Goal: Information Seeking & Learning: Learn about a topic

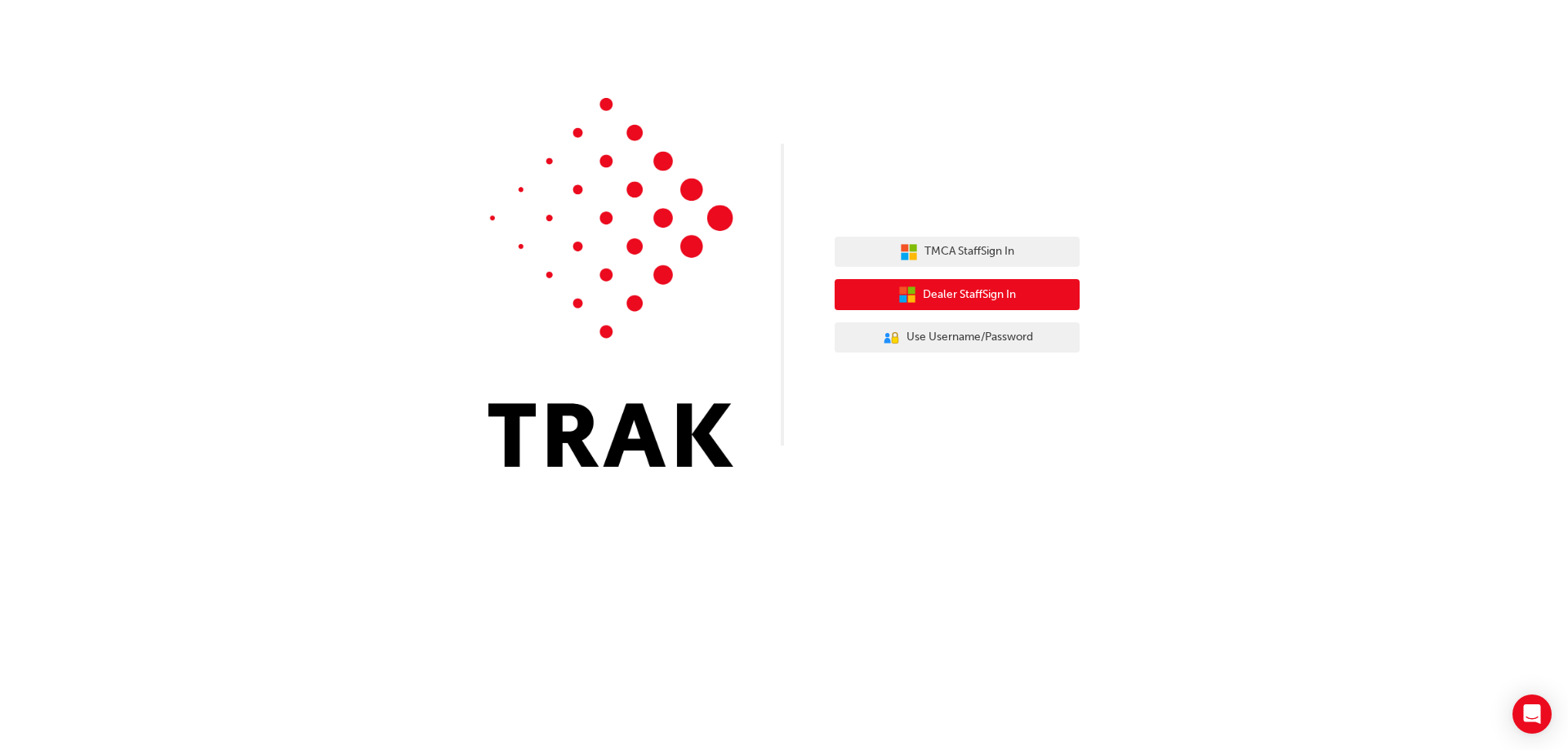
click at [1005, 292] on span "Dealer Staff Sign In" at bounding box center [969, 295] width 93 height 19
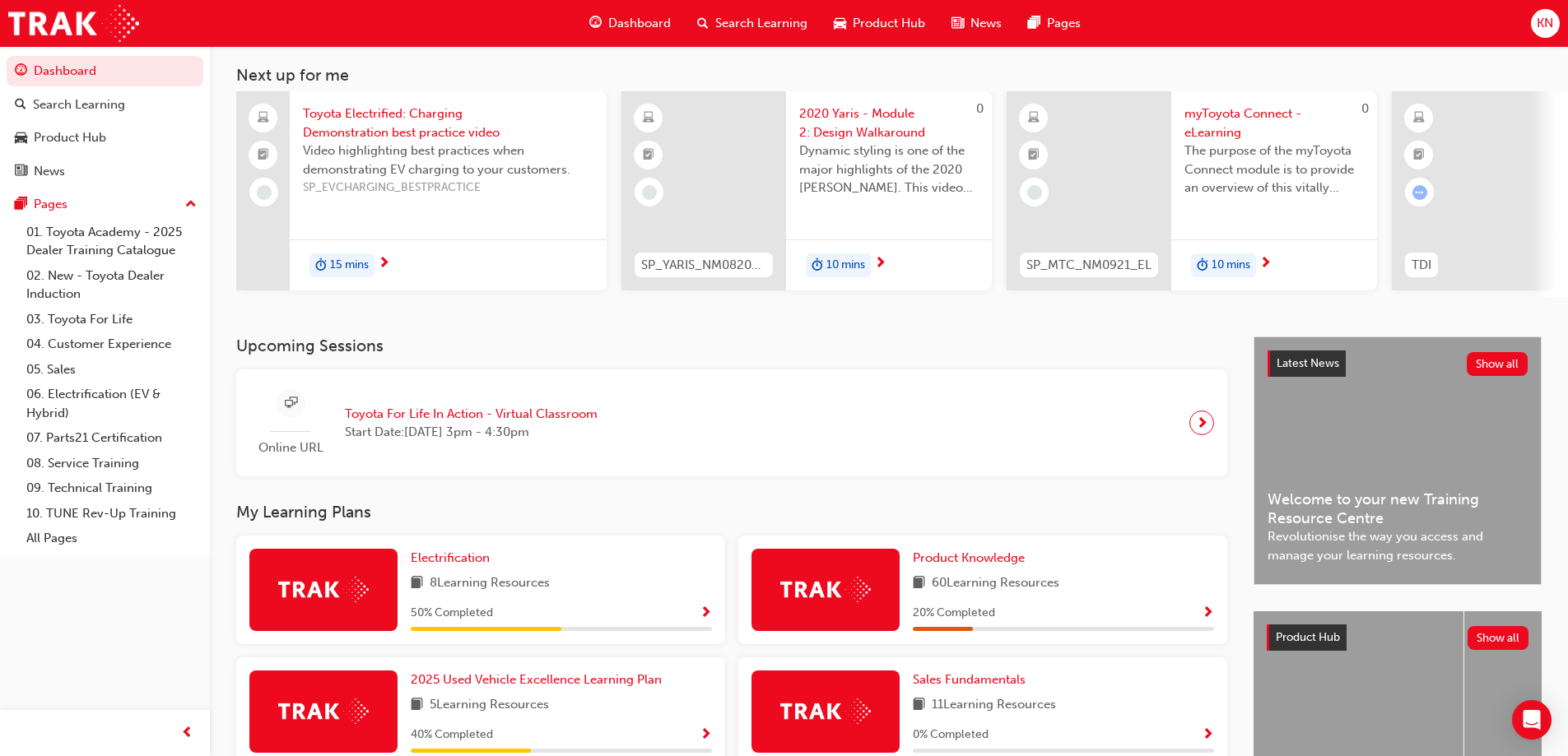
scroll to position [247, 0]
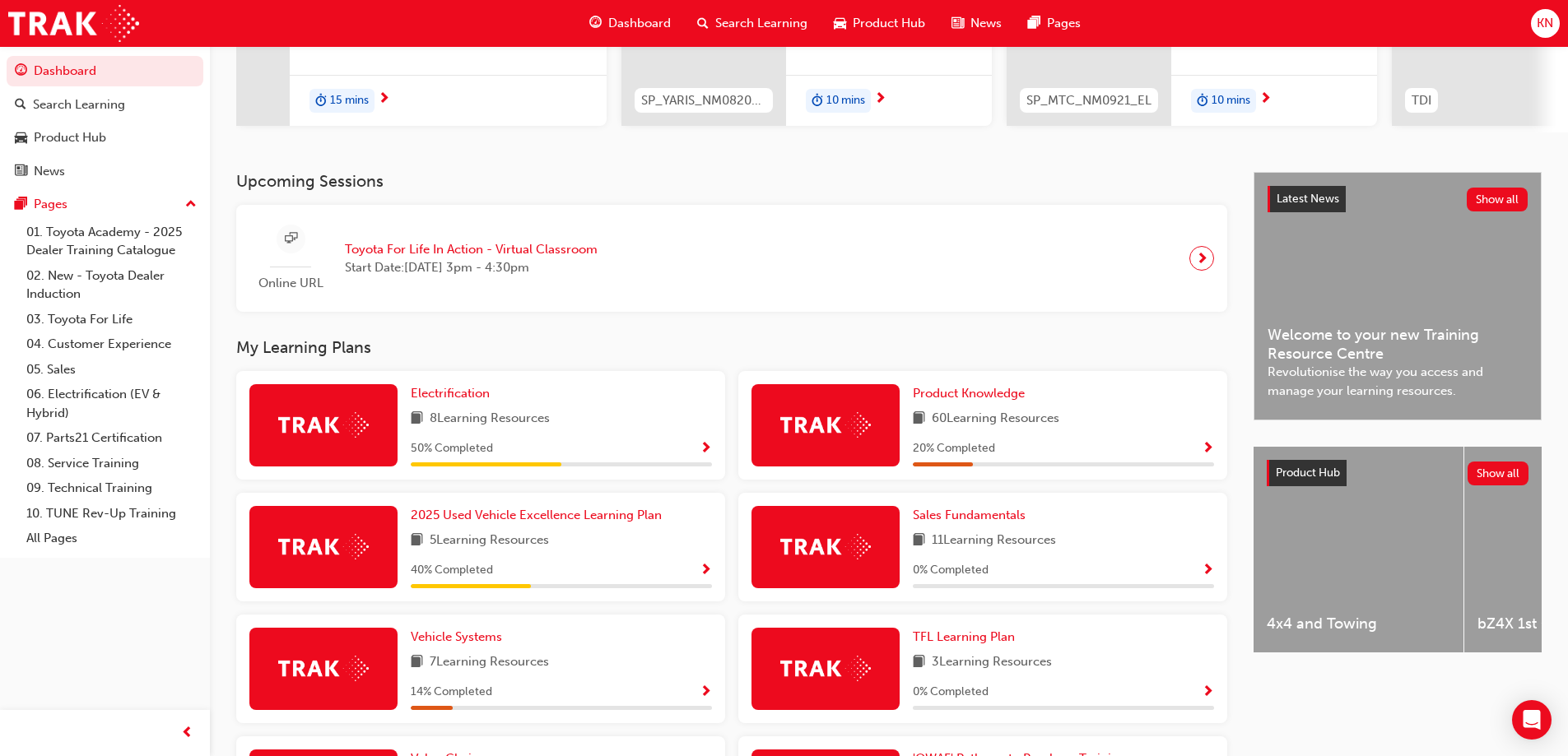
click at [538, 418] on span "8 Learning Resources" at bounding box center [489, 419] width 120 height 21
click at [322, 420] on img at bounding box center [323, 425] width 91 height 25
click at [739, 24] on span "Search Learning" at bounding box center [761, 23] width 92 height 19
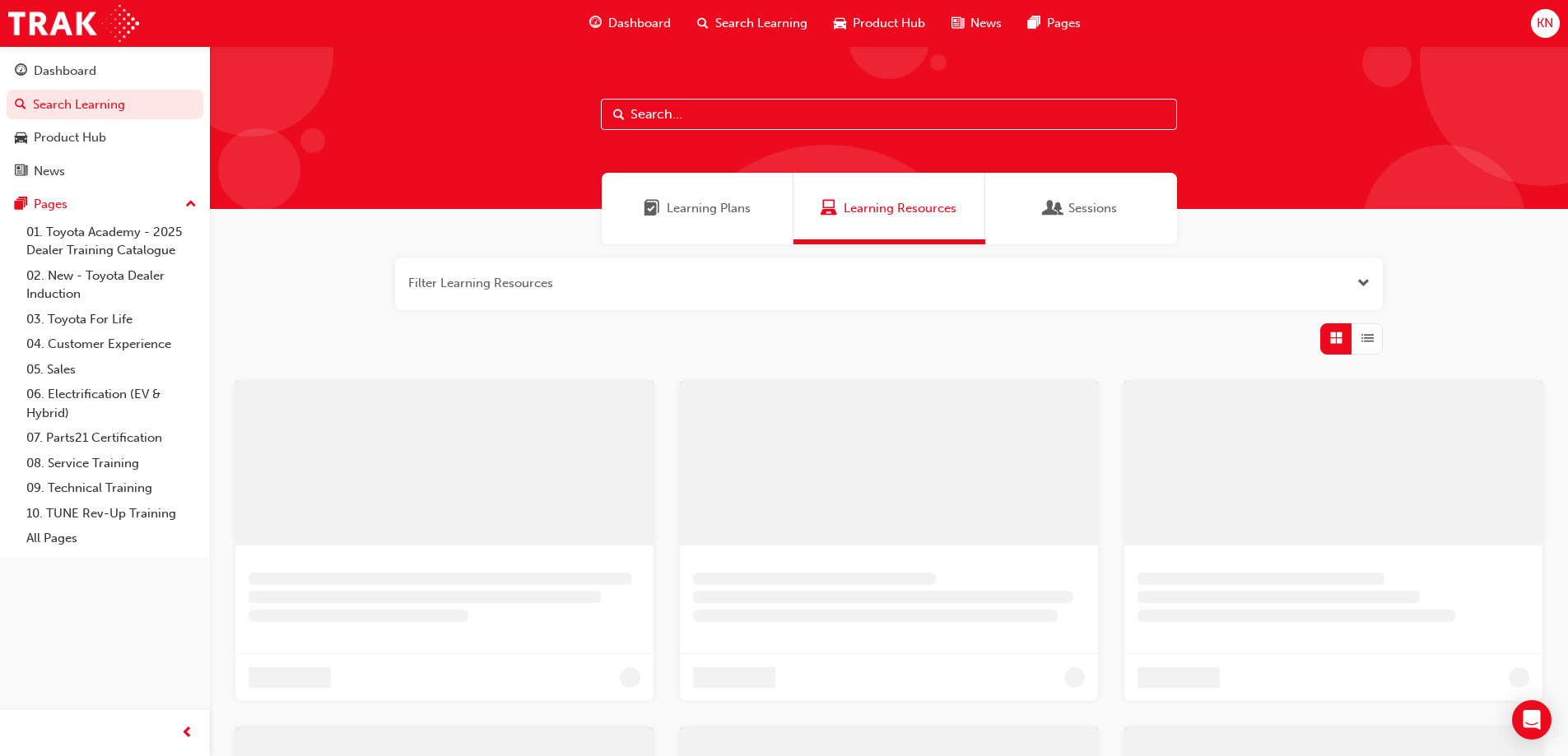
click at [665, 114] on input "text" at bounding box center [889, 114] width 577 height 31
click at [752, 222] on div "Learning Plans" at bounding box center [703, 208] width 192 height 72
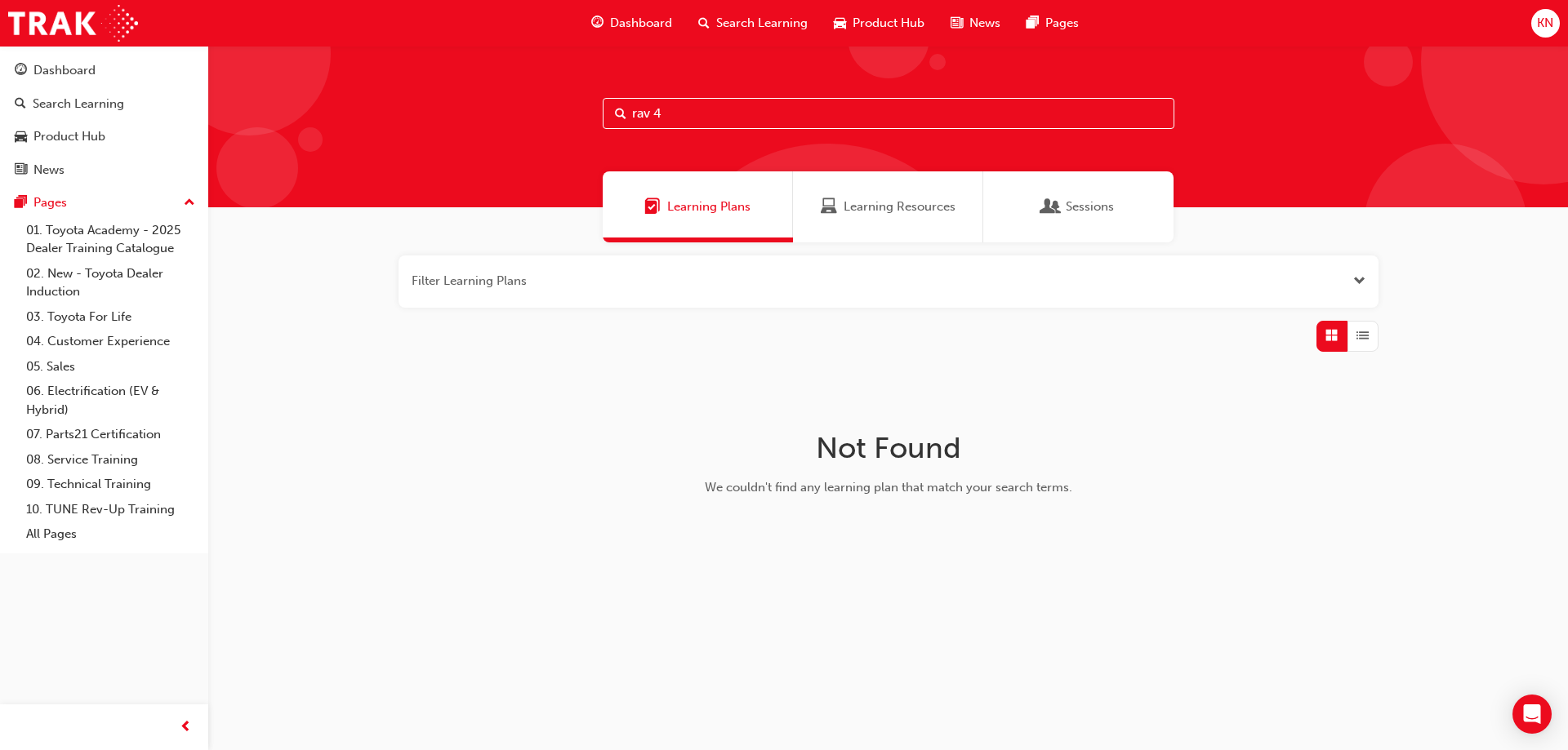
click at [870, 218] on div "Learning Resources" at bounding box center [888, 207] width 191 height 71
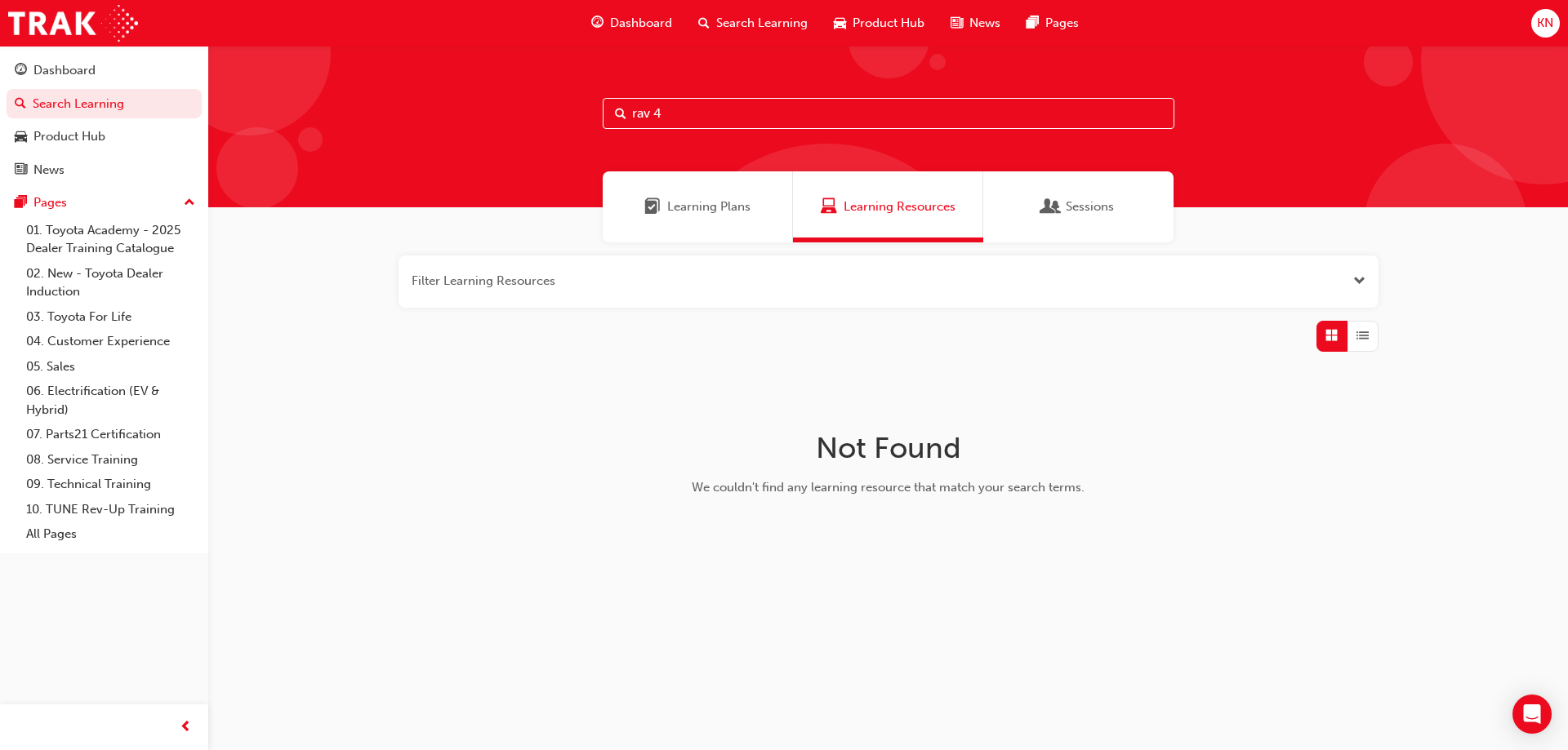
click at [732, 122] on input "rav 4" at bounding box center [888, 113] width 572 height 31
type input "rav"
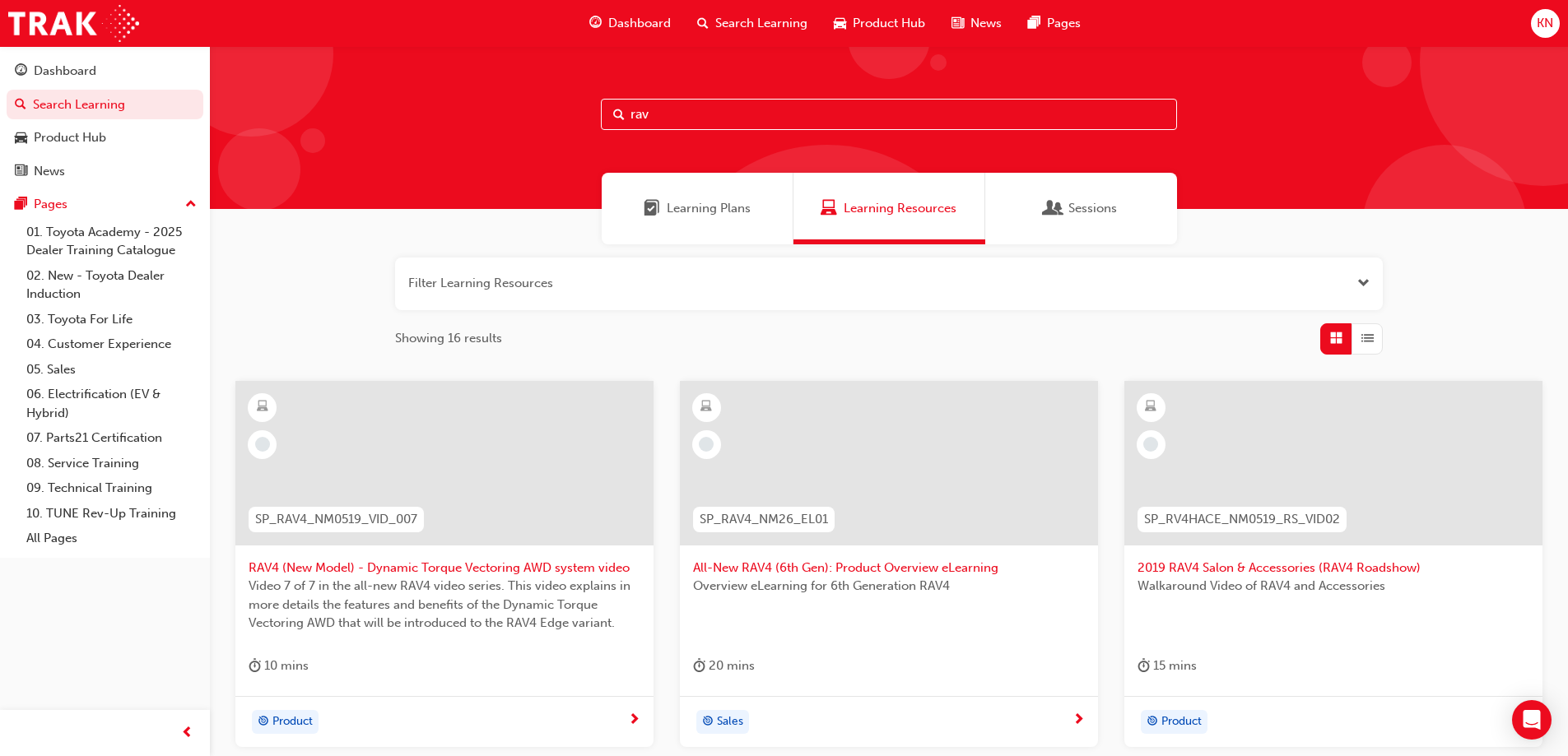
click at [889, 445] on div at bounding box center [889, 462] width 418 height 164
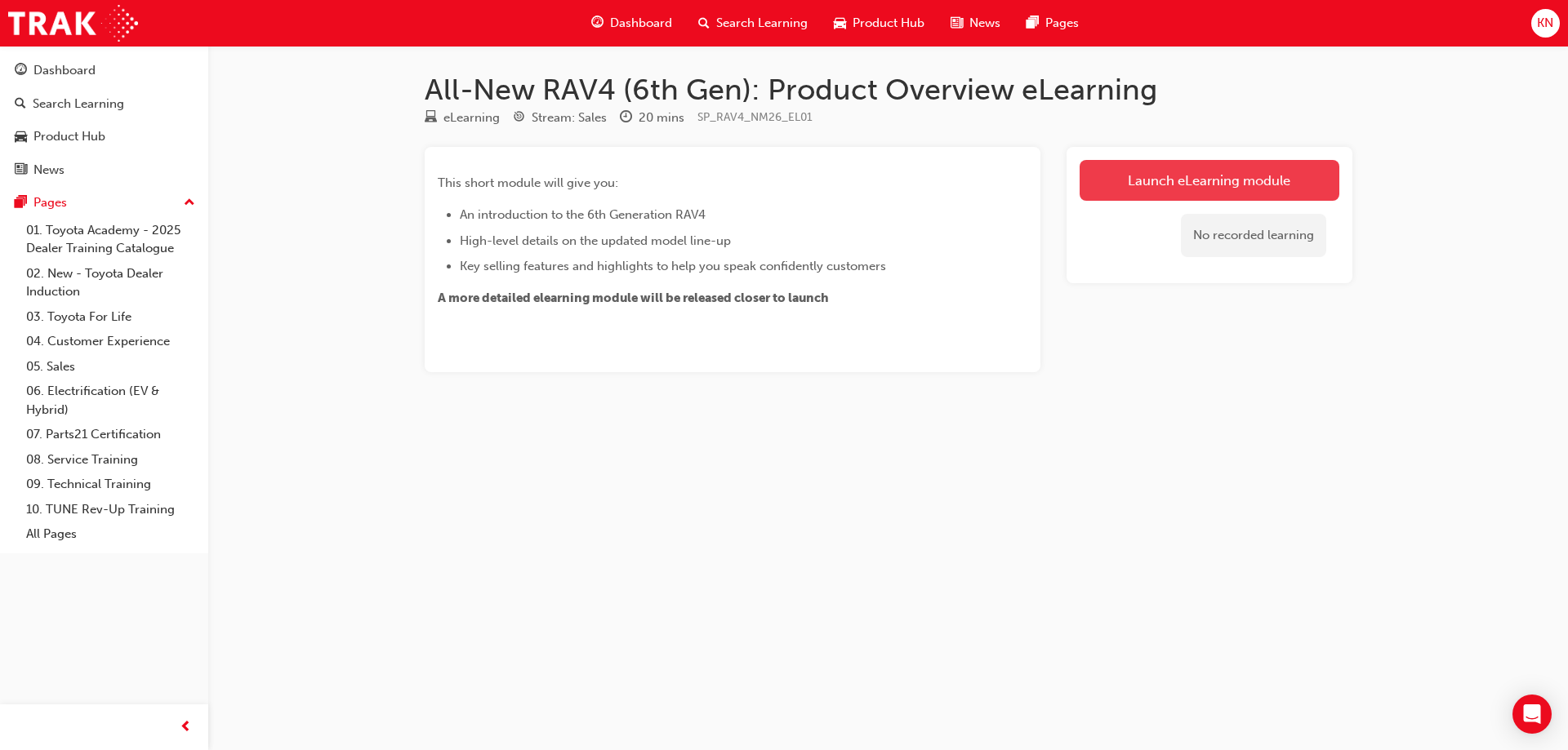
click at [1231, 178] on link "Launch eLearning module" at bounding box center [1209, 181] width 259 height 41
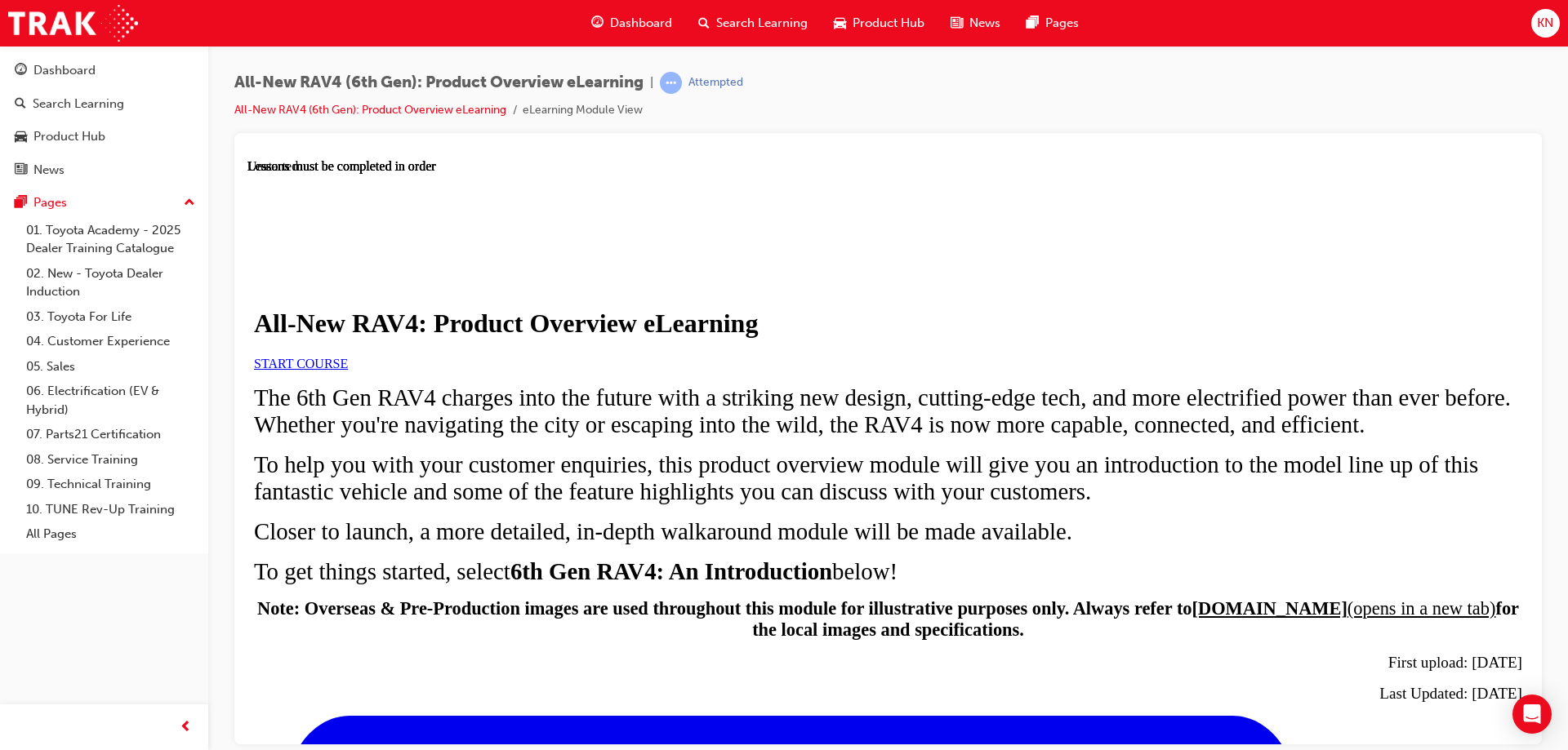
scroll to position [163, 0]
click at [347, 357] on link "START COURSE" at bounding box center [300, 363] width 94 height 14
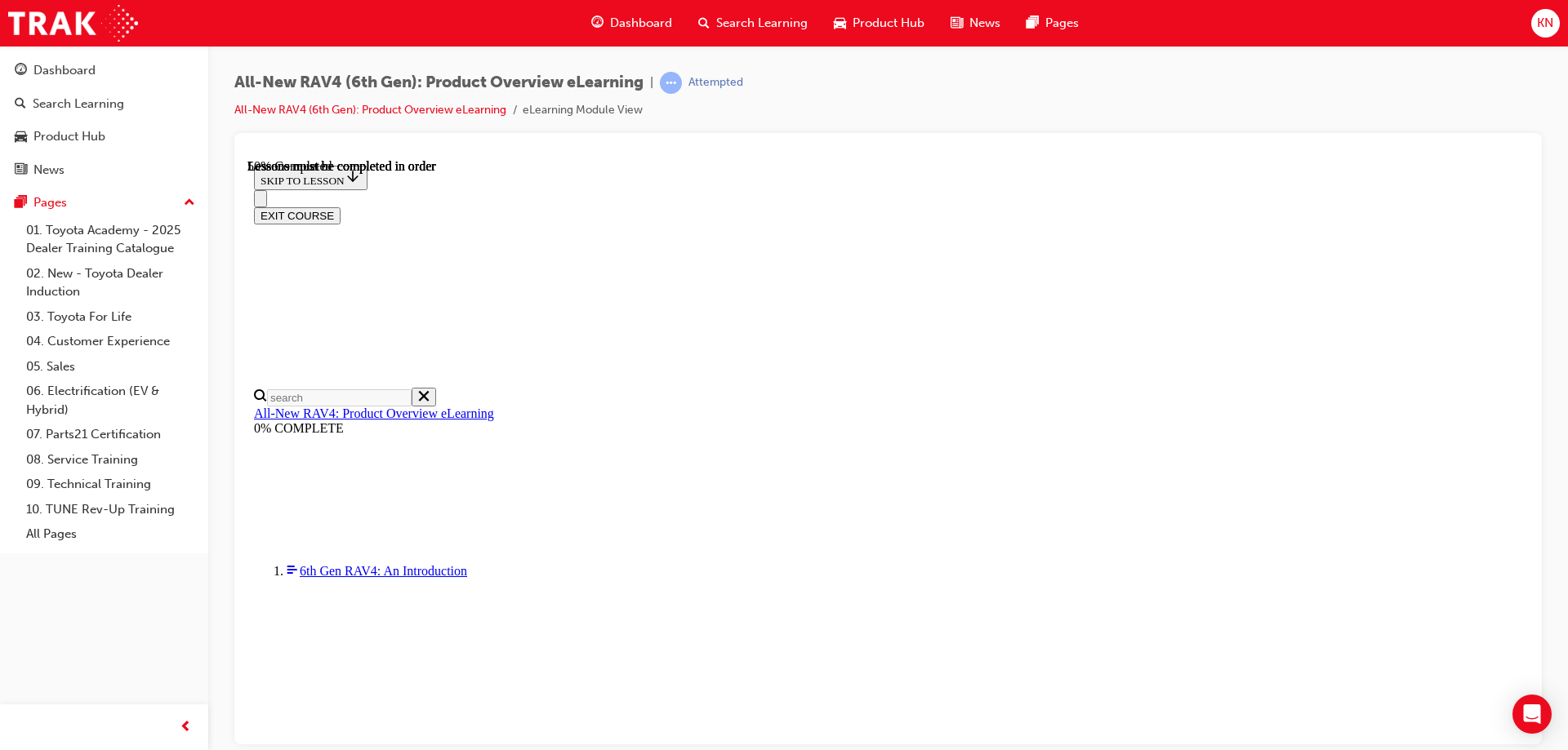
scroll to position [1527, 0]
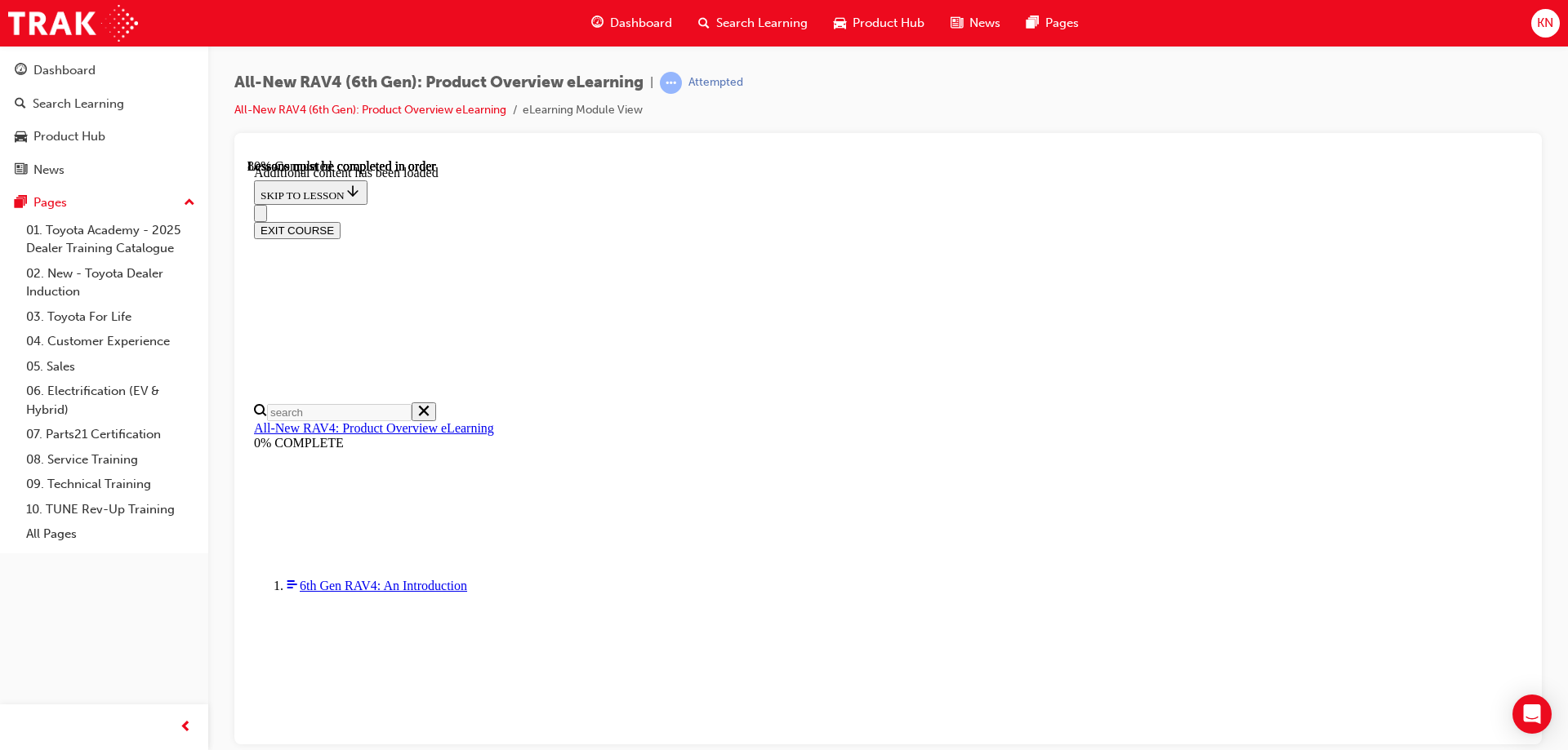
scroll to position [2402, 0]
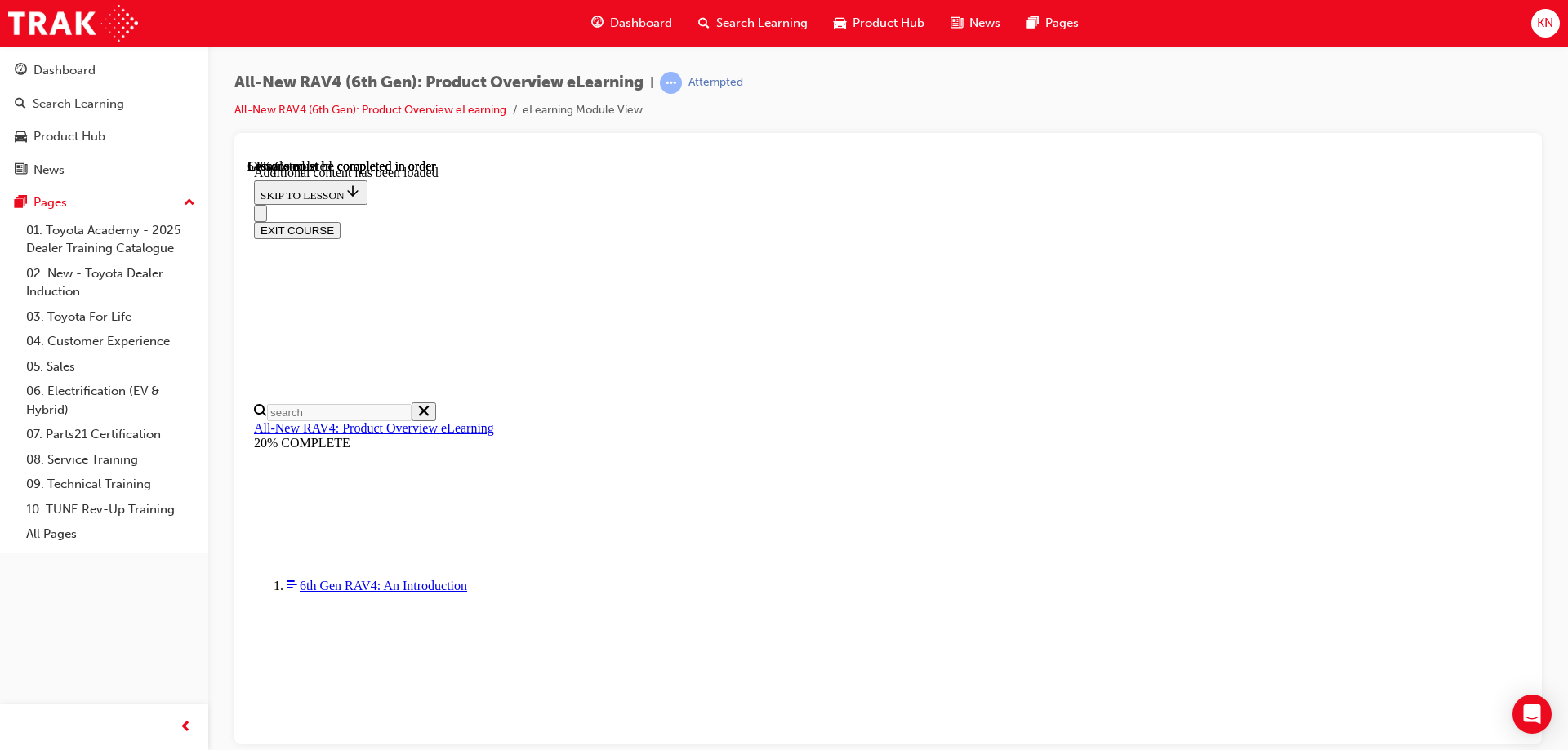
scroll to position [1635, 0]
